Goal: Book appointment/travel/reservation: Book appointment/travel/reservation

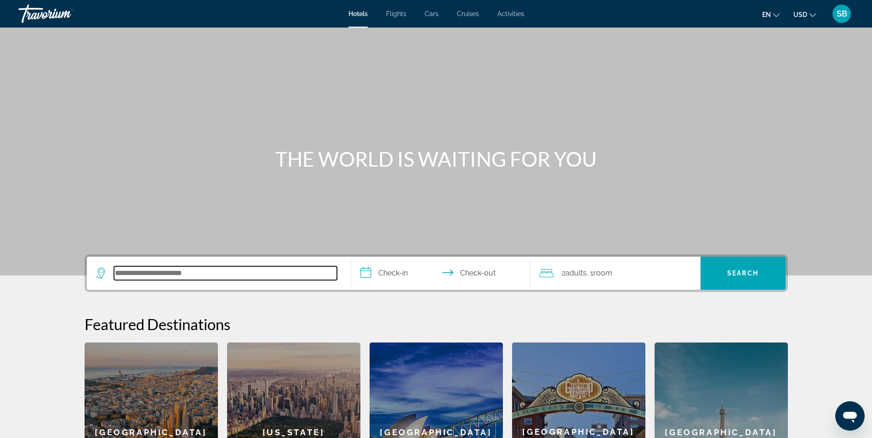
click at [165, 275] on input "Search hotel destination" at bounding box center [225, 274] width 223 height 14
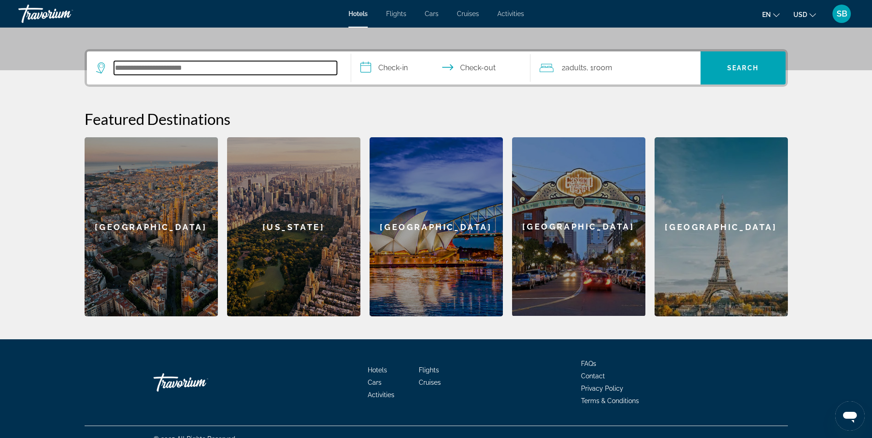
scroll to position [219, 0]
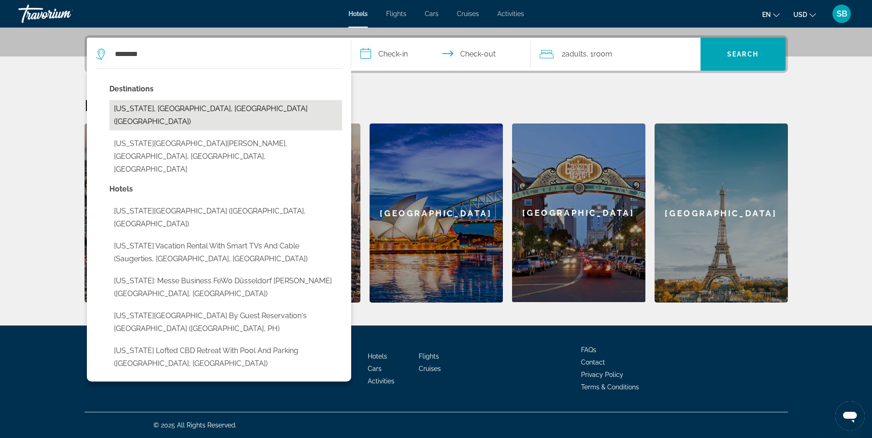
click at [169, 110] on button "[US_STATE], [GEOGRAPHIC_DATA], [GEOGRAPHIC_DATA] ([GEOGRAPHIC_DATA])" at bounding box center [225, 115] width 233 height 30
type input "**********"
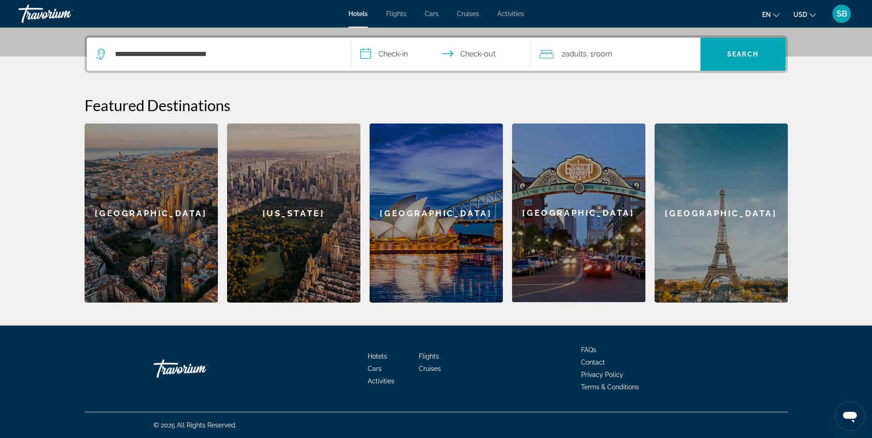
click at [375, 51] on input "**********" at bounding box center [442, 56] width 183 height 36
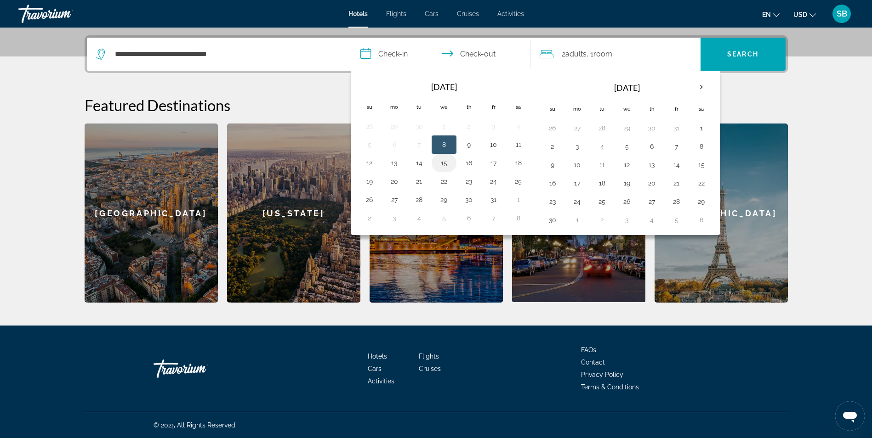
click at [443, 163] on button "15" at bounding box center [444, 163] width 15 height 13
click at [470, 163] on button "16" at bounding box center [468, 163] width 15 height 13
type input "**********"
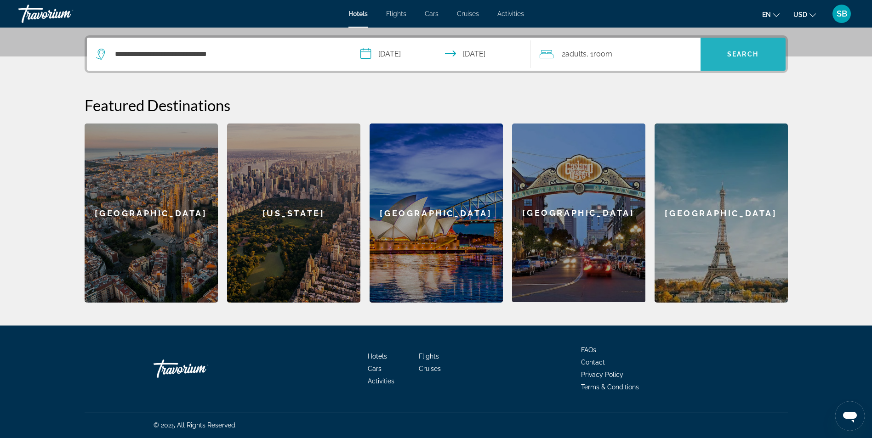
click at [726, 52] on span "Search" at bounding box center [742, 54] width 85 height 22
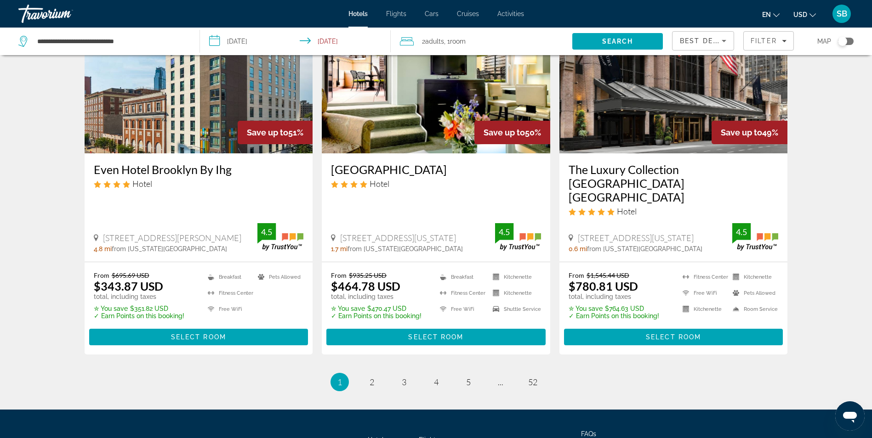
scroll to position [1140, 0]
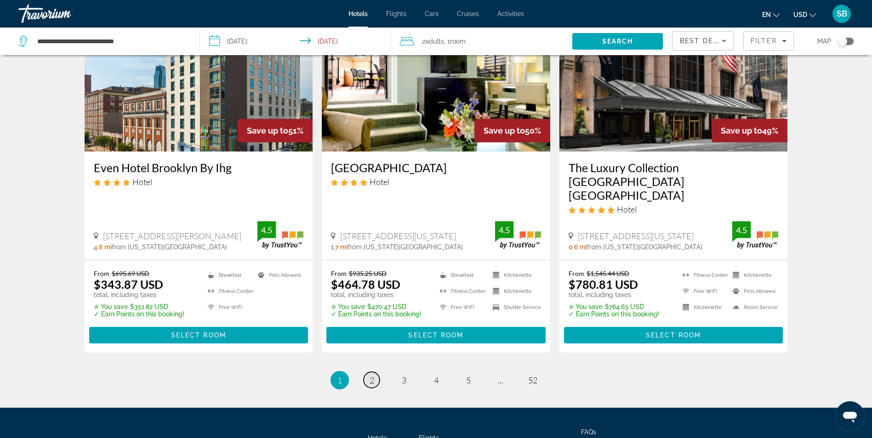
click at [372, 375] on span "2" at bounding box center [371, 380] width 5 height 10
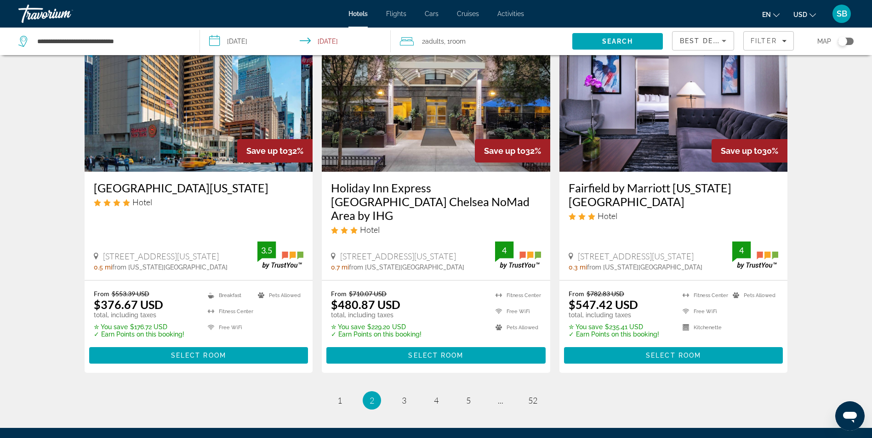
scroll to position [1118, 0]
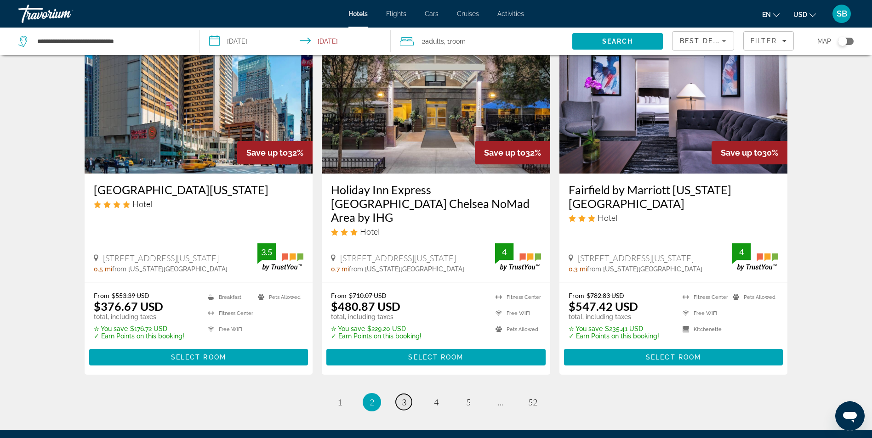
click at [403, 397] on span "3" at bounding box center [404, 402] width 5 height 10
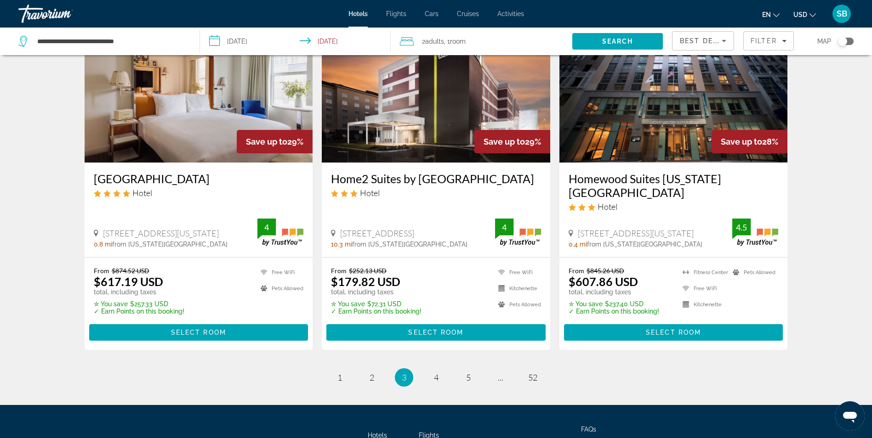
scroll to position [1119, 0]
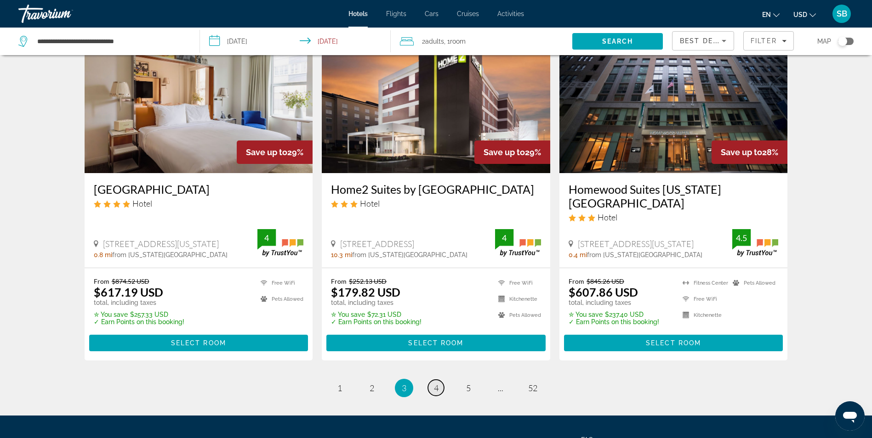
click at [438, 383] on span "4" at bounding box center [436, 388] width 5 height 10
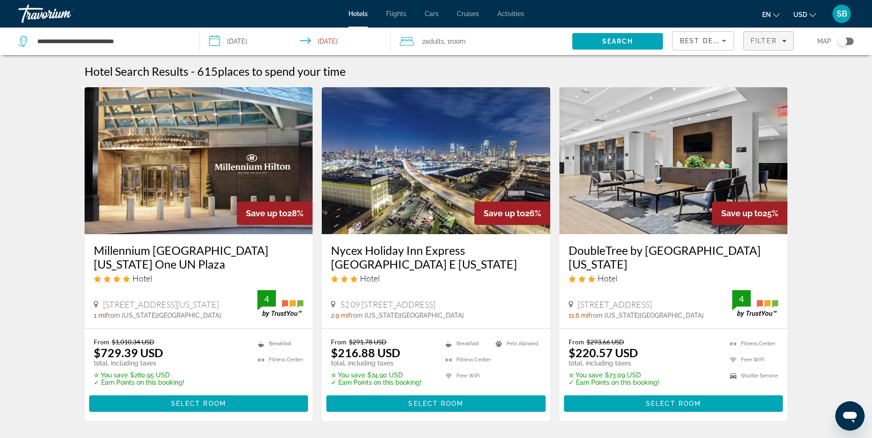
click at [761, 46] on span "Filters" at bounding box center [768, 41] width 50 height 22
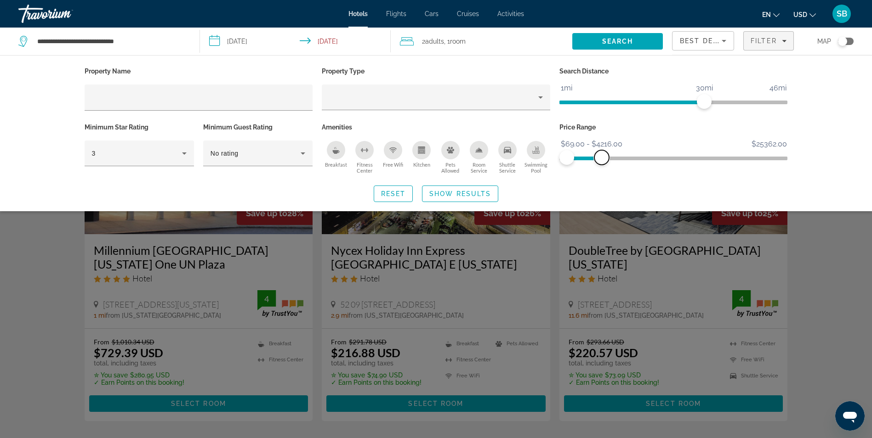
drag, startPoint x: 778, startPoint y: 154, endPoint x: 601, endPoint y: 166, distance: 176.9
click at [601, 166] on div "Price Range $69.00 $25362.00 $69.00 $4216.00 $69.00 - $4216.00" at bounding box center [674, 149] width 238 height 56
click at [540, 102] on icon "Property type" at bounding box center [540, 97] width 11 height 11
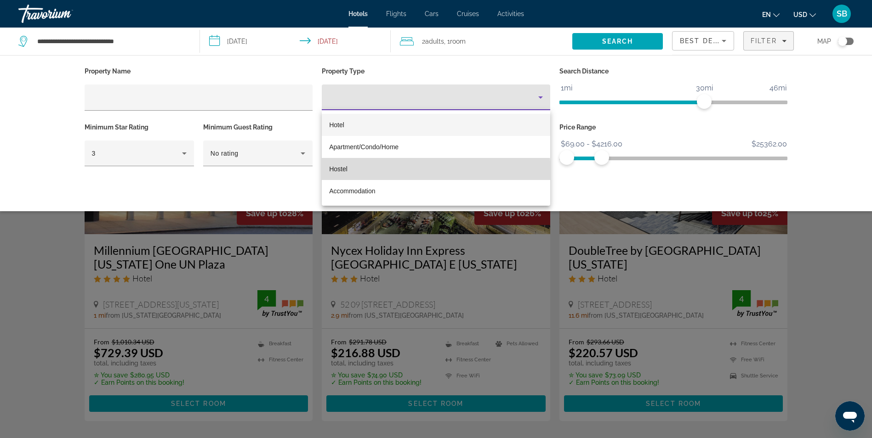
click at [392, 174] on mat-option "Hostel" at bounding box center [436, 169] width 228 height 22
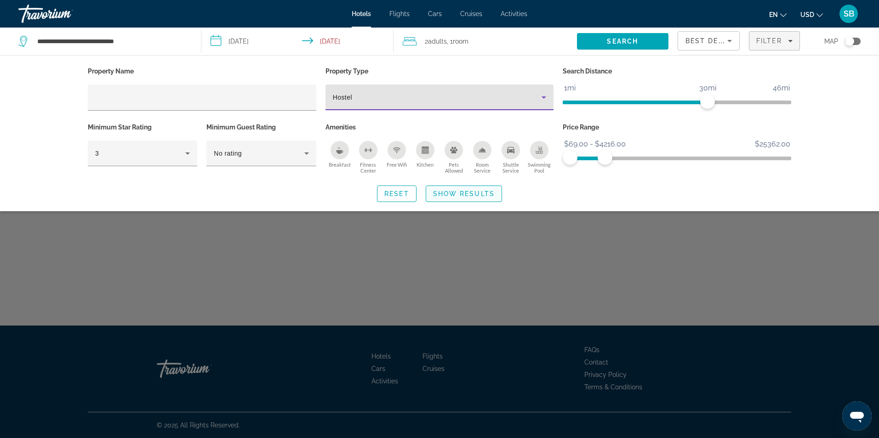
click at [443, 192] on span "Show Results" at bounding box center [464, 193] width 62 height 7
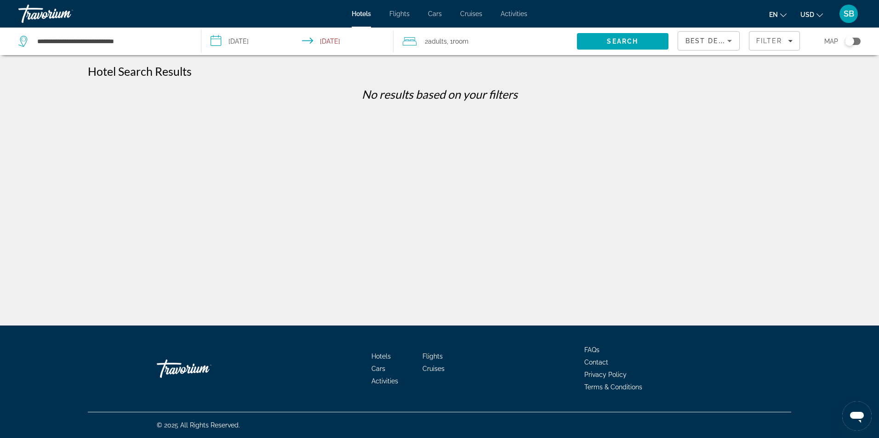
click at [732, 45] on icon "Sort by" at bounding box center [729, 40] width 11 height 11
click at [767, 42] on div at bounding box center [439, 219] width 879 height 438
click at [791, 41] on icon "Filters" at bounding box center [790, 41] width 5 height 2
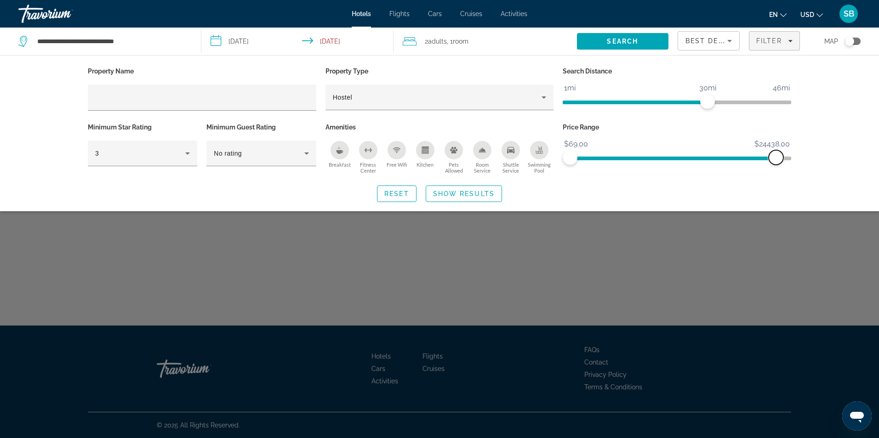
drag, startPoint x: 606, startPoint y: 160, endPoint x: 776, endPoint y: 153, distance: 169.7
click at [776, 153] on span "ngx-slider-max" at bounding box center [775, 157] width 15 height 15
click at [630, 41] on span "Search" at bounding box center [622, 41] width 31 height 7
click at [616, 43] on span "Search" at bounding box center [622, 41] width 31 height 7
click at [451, 194] on span "Show Results" at bounding box center [464, 193] width 62 height 7
